Goal: Communication & Community: Answer question/provide support

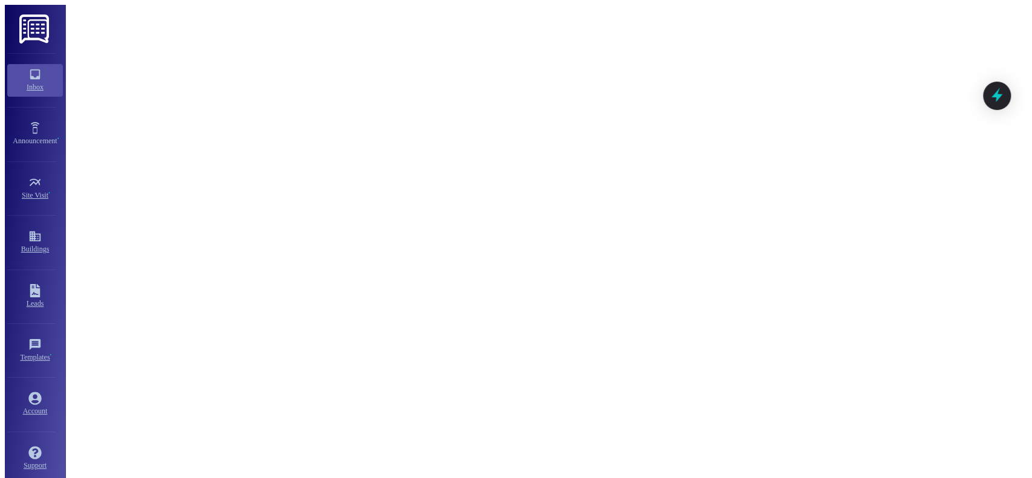
scroll to position [8764, 0]
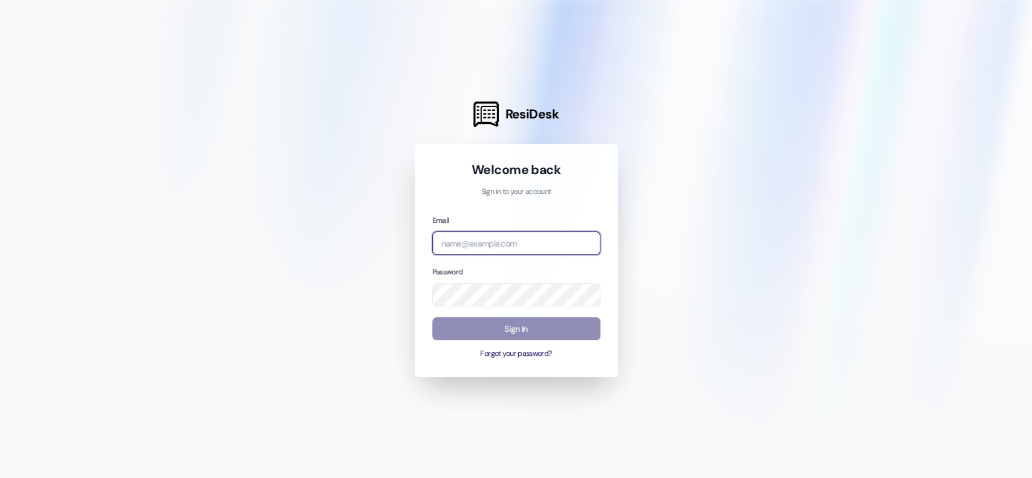
type input "management.capriatislavista@redstoneresidential.com"
click at [485, 335] on button "Sign In" at bounding box center [516, 329] width 168 height 24
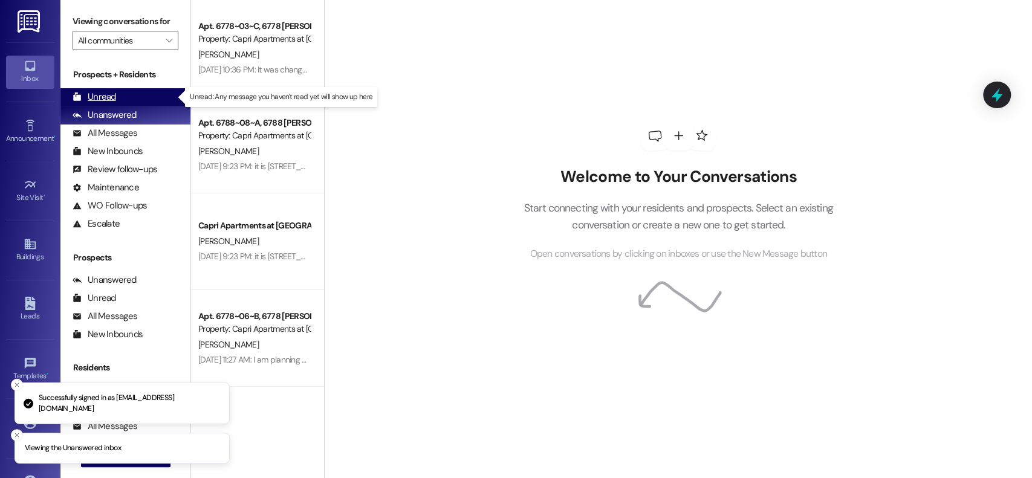
click at [145, 95] on div "Unread (0)" at bounding box center [125, 97] width 130 height 18
